Goal: Information Seeking & Learning: Learn about a topic

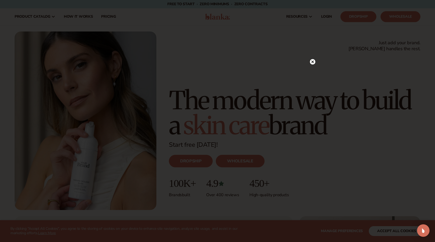
click at [314, 63] on circle at bounding box center [312, 61] width 5 height 5
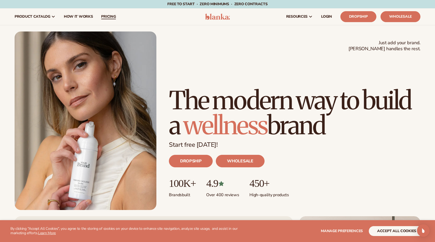
click at [111, 15] on span "pricing" at bounding box center [108, 17] width 15 height 4
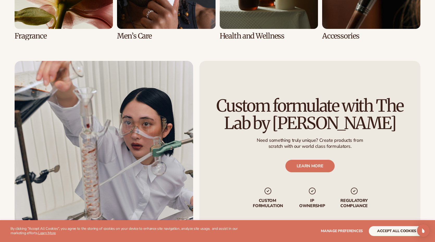
scroll to position [1348, 0]
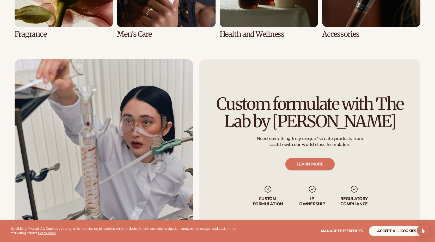
click at [309, 162] on link "LEARN MORE" at bounding box center [309, 164] width 49 height 13
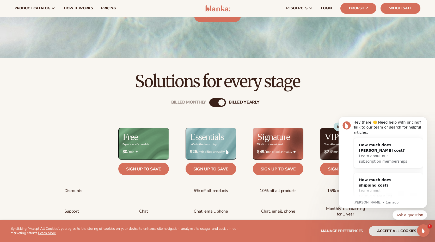
scroll to position [122, 0]
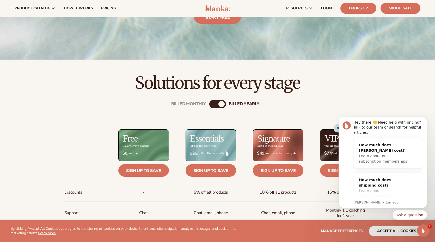
click at [214, 105] on div "Billed Monthly" at bounding box center [212, 104] width 6 height 6
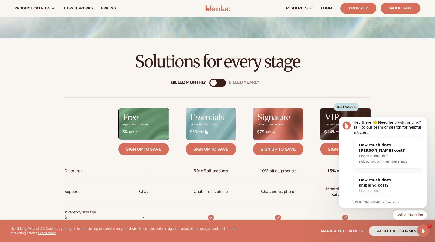
scroll to position [134, 0]
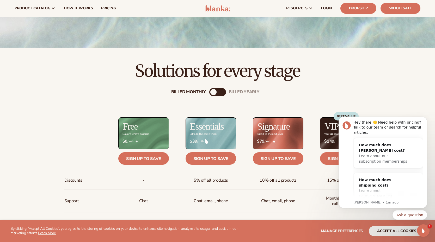
click at [223, 92] on div "billed Yearly" at bounding box center [223, 92] width 6 height 6
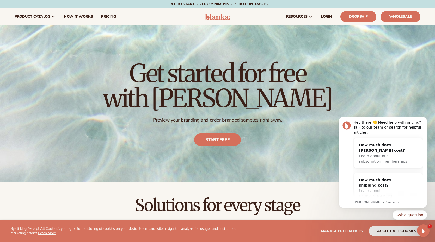
scroll to position [0, 0]
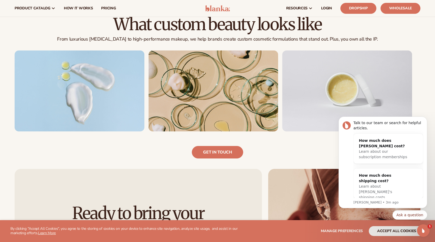
scroll to position [321, 0]
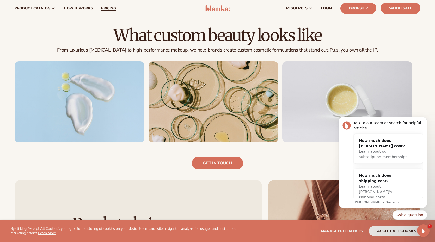
click at [105, 11] on link "pricing" at bounding box center [108, 8] width 23 height 17
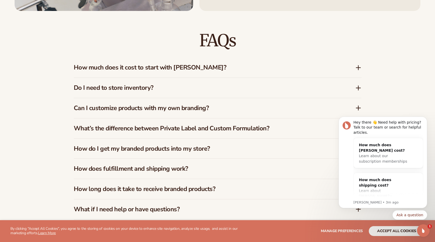
scroll to position [841, 0]
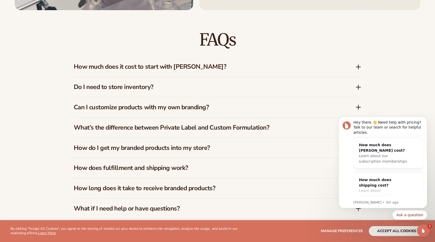
click at [358, 87] on icon at bounding box center [358, 87] width 4 height 0
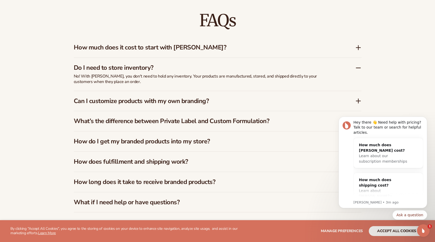
scroll to position [864, 0]
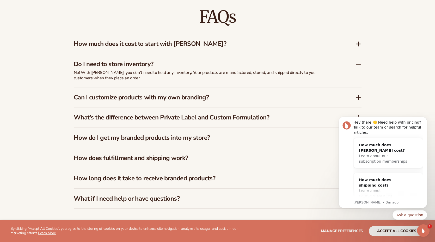
click at [358, 64] on icon at bounding box center [358, 64] width 6 height 6
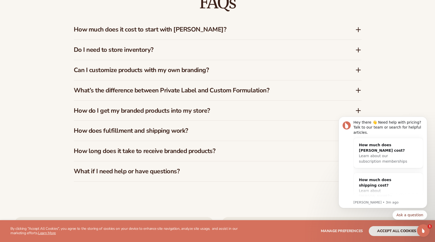
scroll to position [879, 0]
click at [358, 90] on icon at bounding box center [358, 90] width 4 height 0
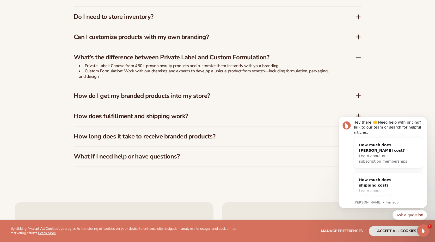
scroll to position [914, 0]
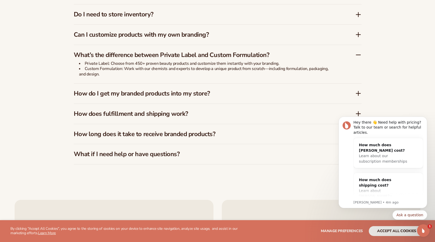
click at [359, 93] on icon at bounding box center [358, 93] width 6 height 6
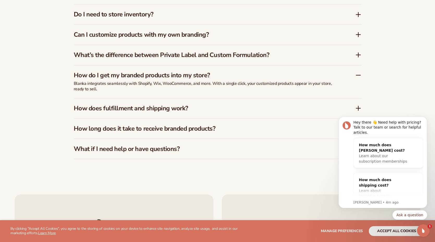
click at [359, 107] on icon at bounding box center [358, 108] width 6 height 6
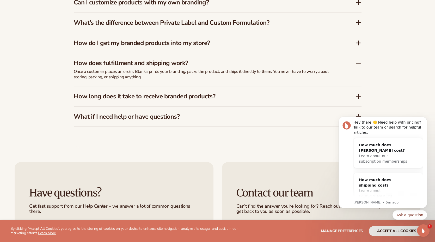
scroll to position [947, 0]
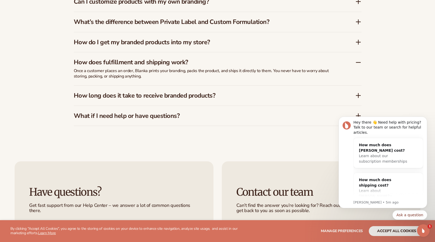
click at [357, 95] on icon at bounding box center [358, 95] width 6 height 6
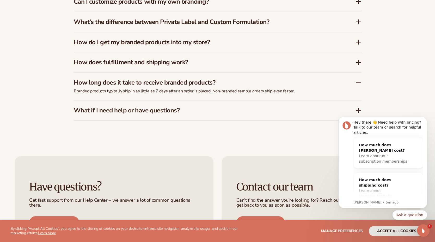
click at [356, 80] on icon at bounding box center [358, 83] width 6 height 6
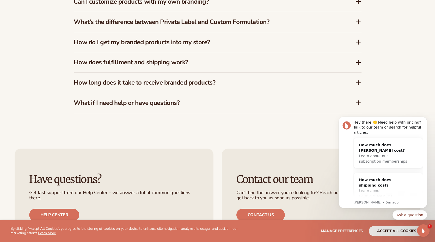
click at [358, 103] on icon at bounding box center [358, 103] width 4 height 0
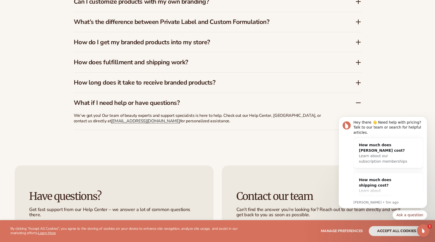
click at [358, 103] on icon at bounding box center [358, 103] width 4 height 0
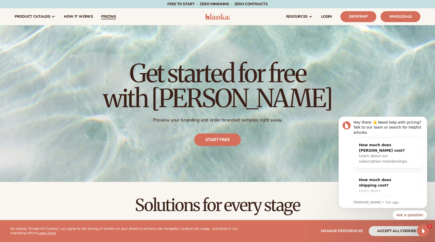
scroll to position [0, 0]
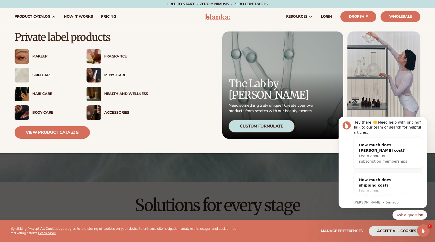
click at [37, 76] on div "Skin Care" at bounding box center [54, 75] width 44 height 4
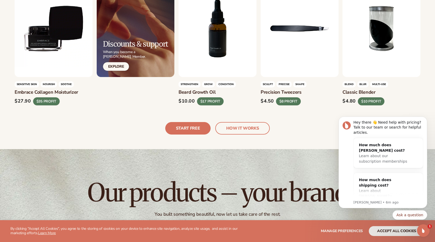
scroll to position [1317, 0]
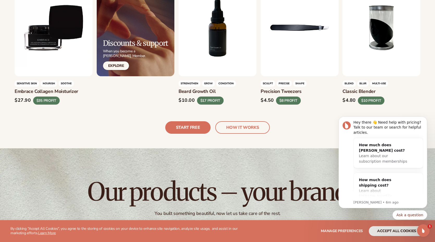
click at [250, 121] on link "HOW IT WORKS" at bounding box center [242, 127] width 54 height 13
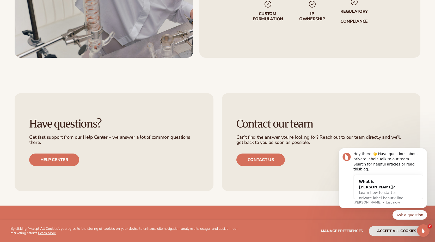
scroll to position [1164, 0]
